Goal: Navigation & Orientation: Go to known website

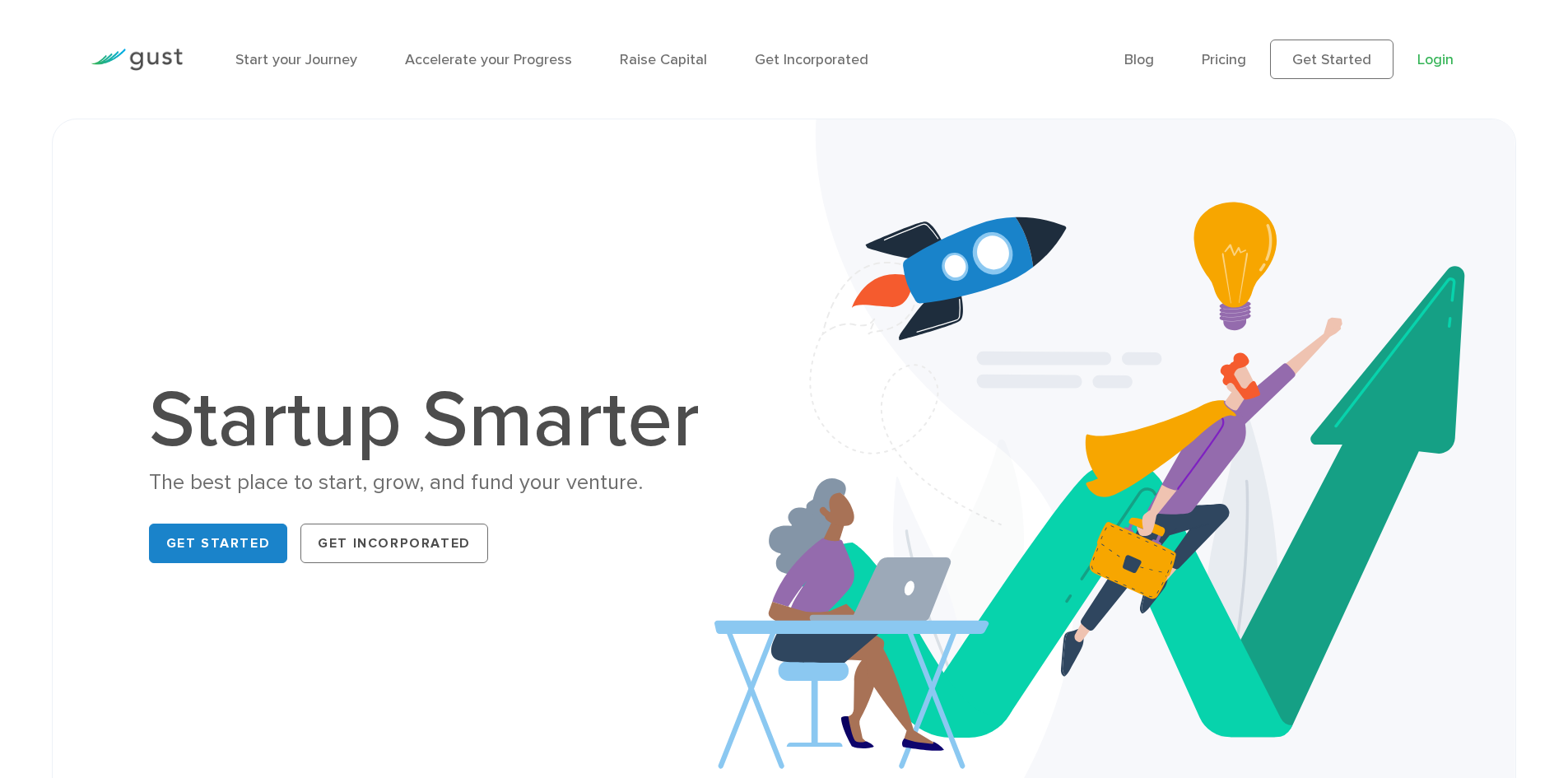
click at [1438, 56] on link "Login" at bounding box center [1436, 59] width 36 height 17
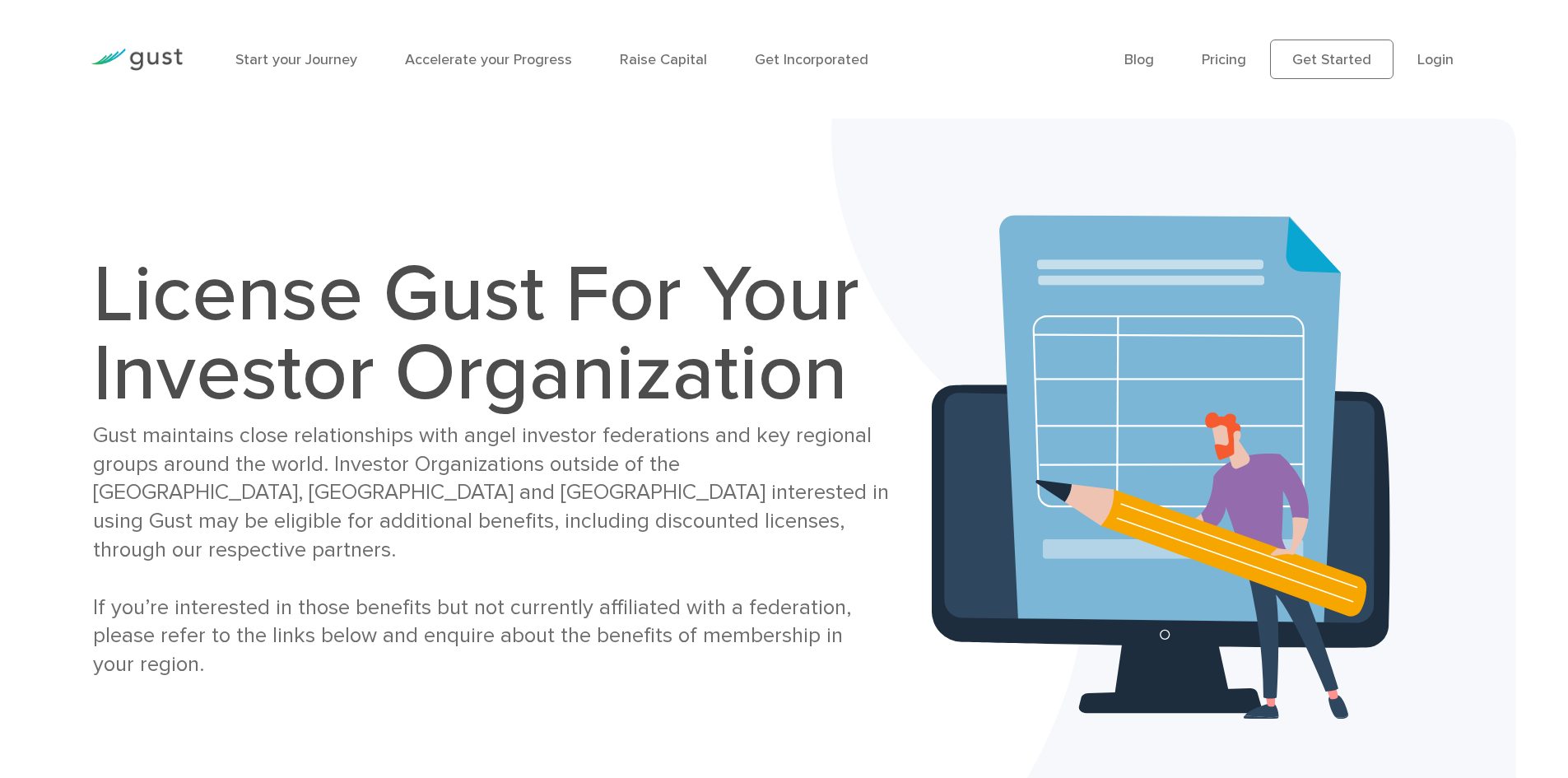
click at [1420, 68] on li "Login" at bounding box center [1436, 59] width 36 height 22
click at [1429, 56] on link "Login" at bounding box center [1436, 59] width 36 height 17
